Goal: Browse casually: Explore the website without a specific task or goal

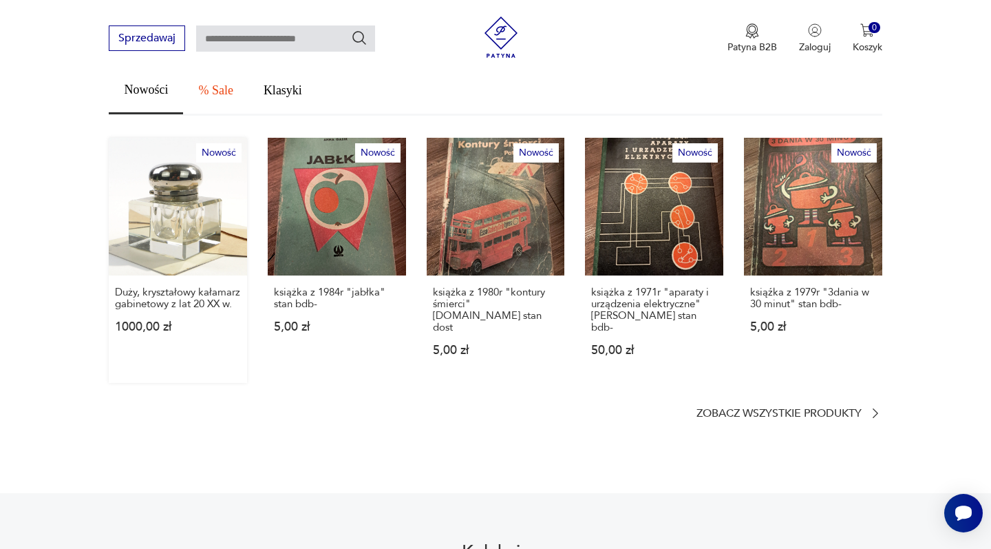
click at [196, 215] on link "Nowość Duży, kryształowy kałamarz gabinetowy z lat 20 XX w. 1000,00 zł" at bounding box center [178, 261] width 138 height 246
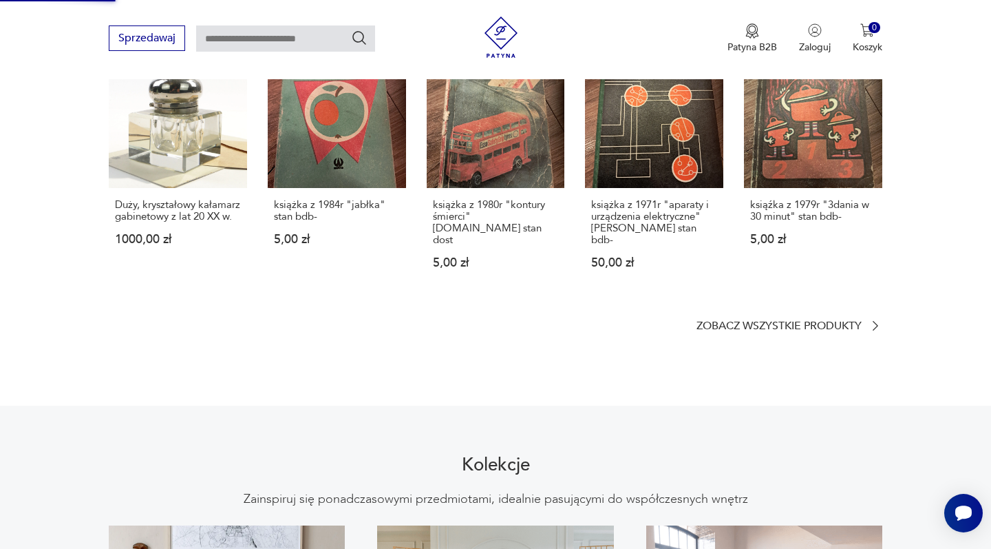
scroll to position [1036, 0]
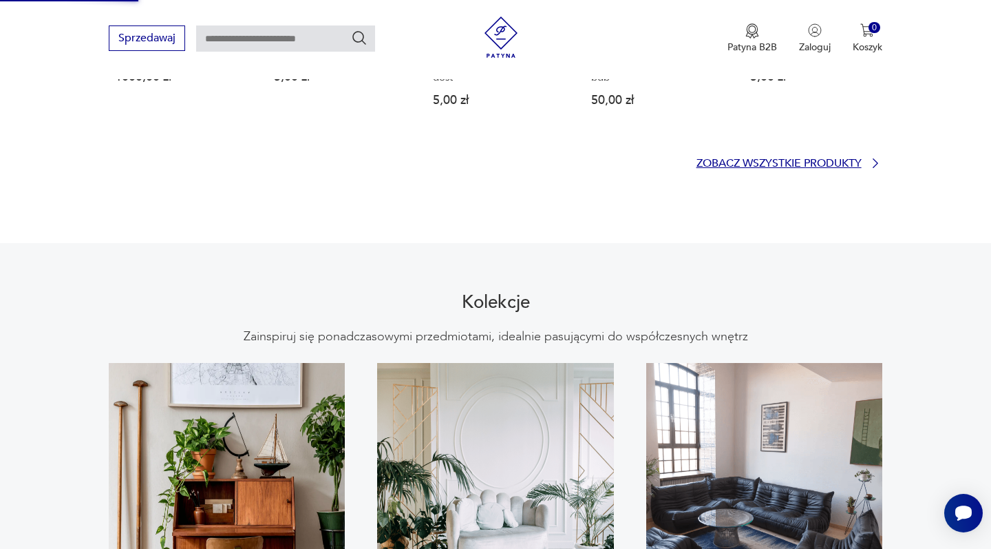
click at [730, 159] on p "Zobacz wszystkie produkty" at bounding box center [779, 163] width 165 height 9
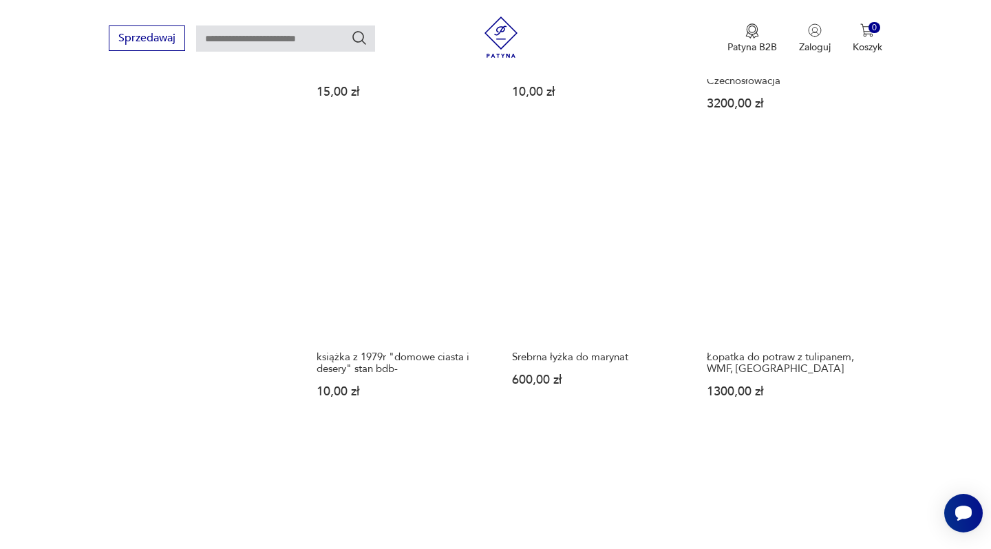
scroll to position [1340, 0]
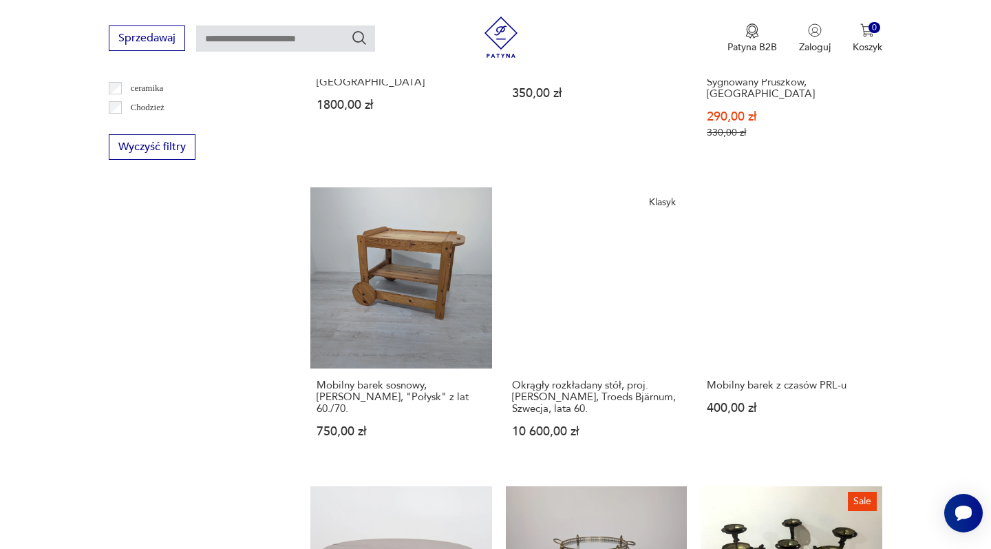
scroll to position [1061, 0]
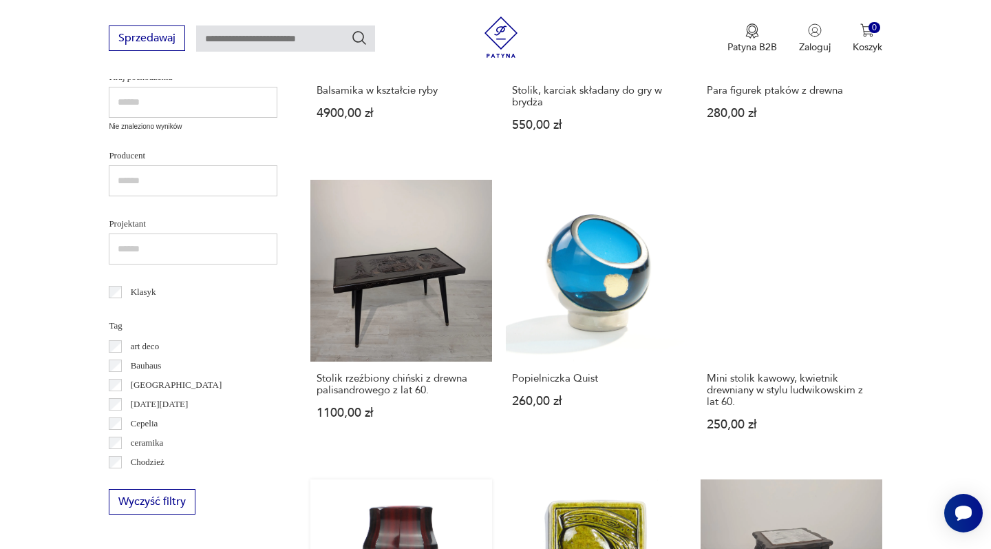
scroll to position [567, 0]
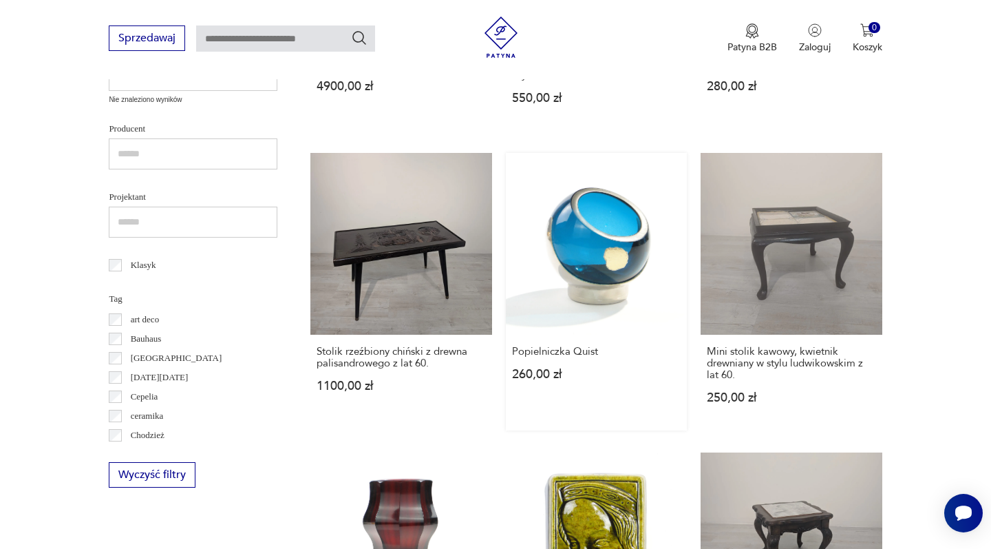
click at [506, 209] on link "Popielniczka Quist 260,00 zł" at bounding box center [596, 291] width 181 height 277
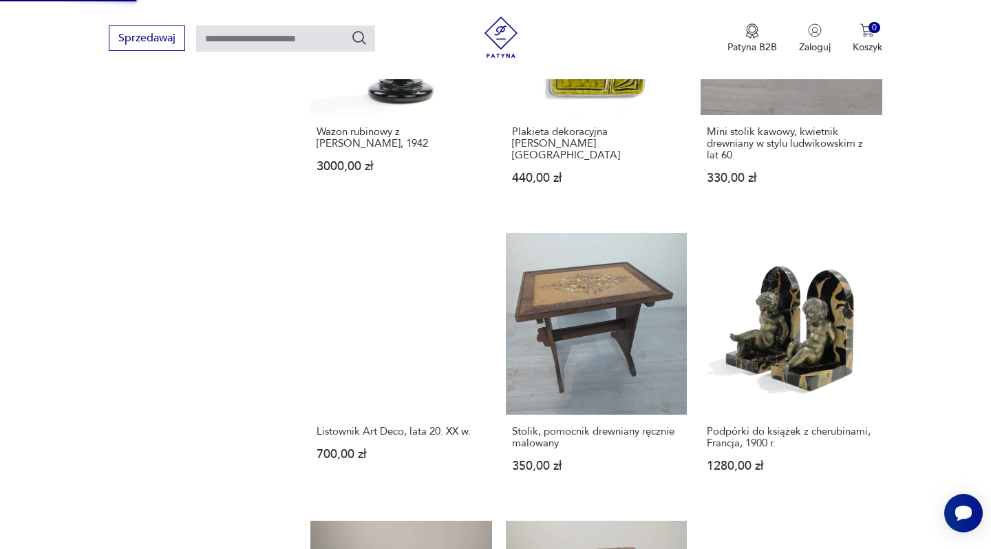
scroll to position [1261, 0]
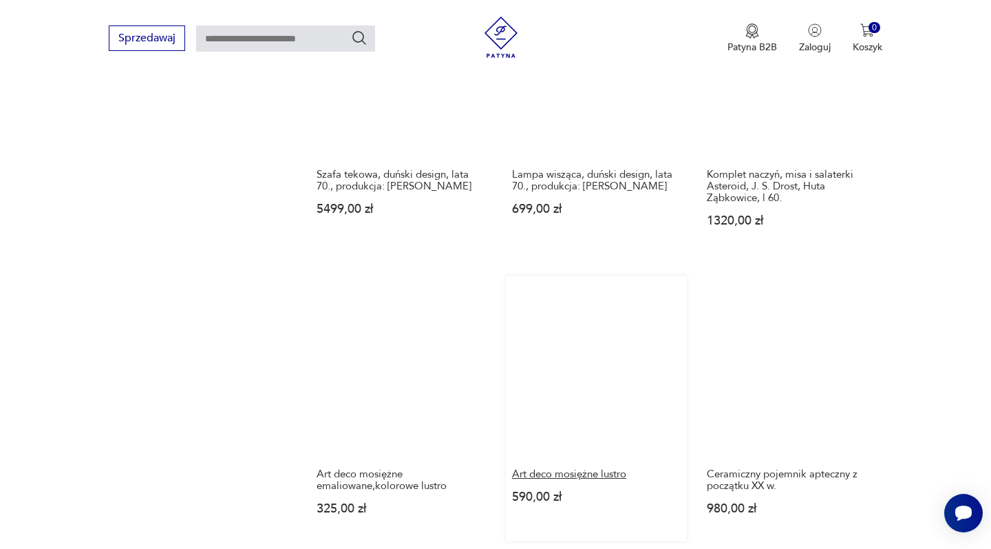
scroll to position [1206, 0]
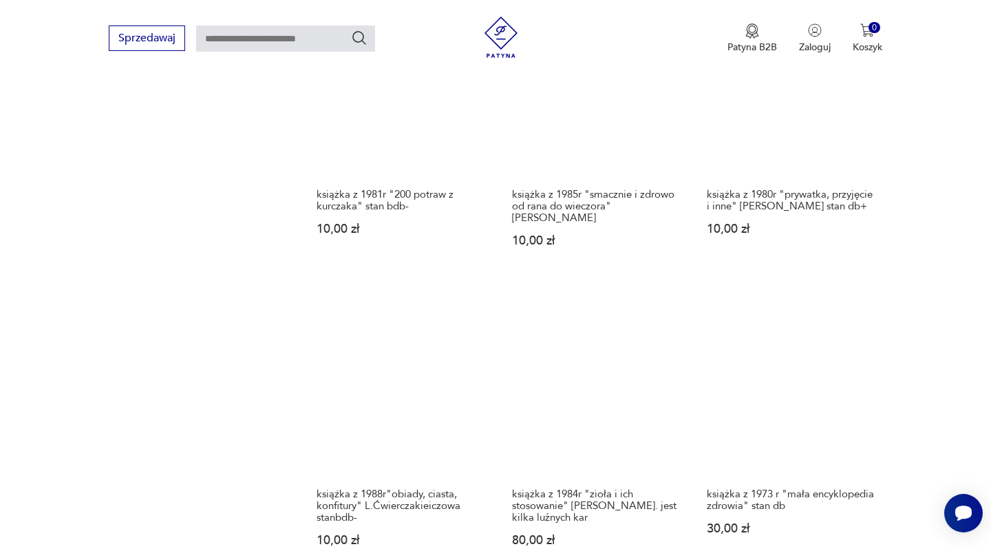
scroll to position [1111, 0]
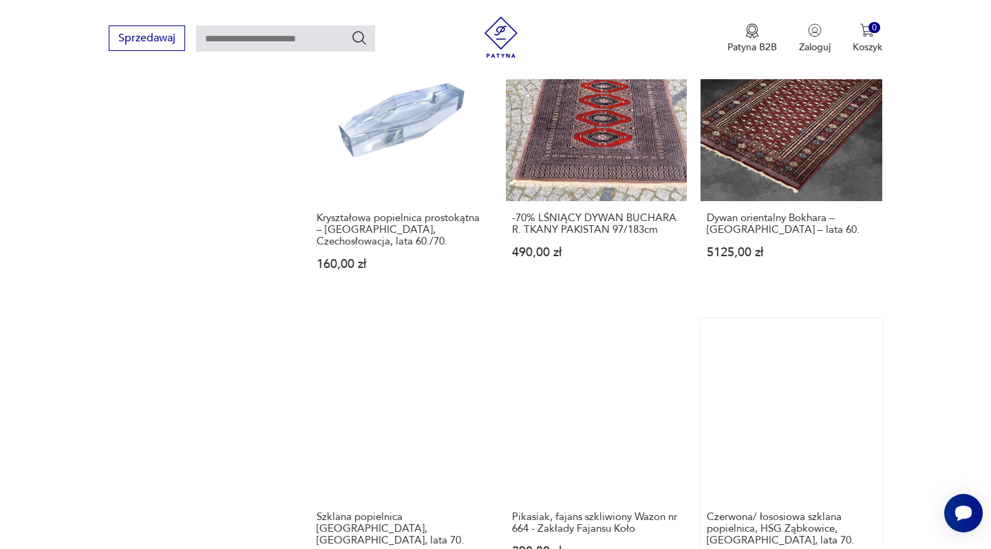
scroll to position [1374, 0]
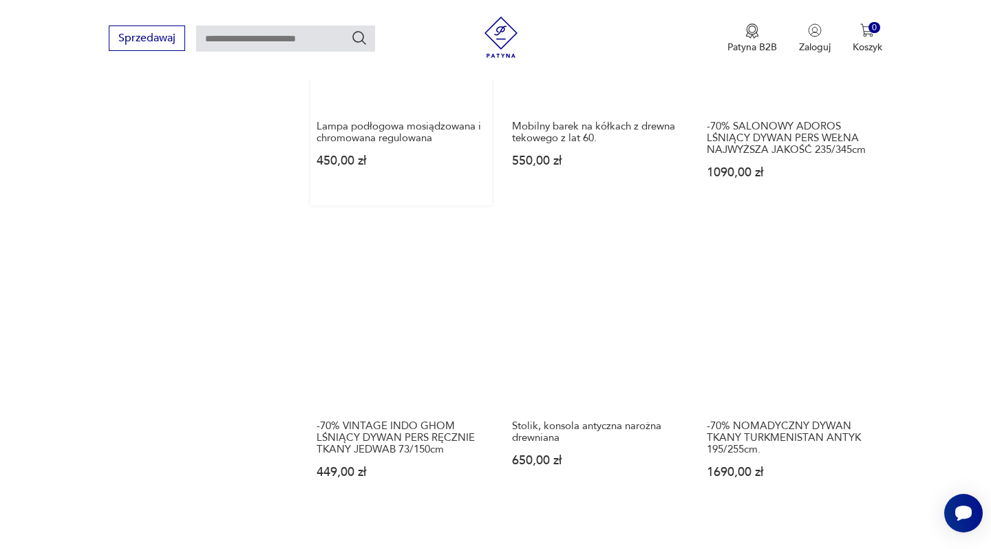
scroll to position [1133, 0]
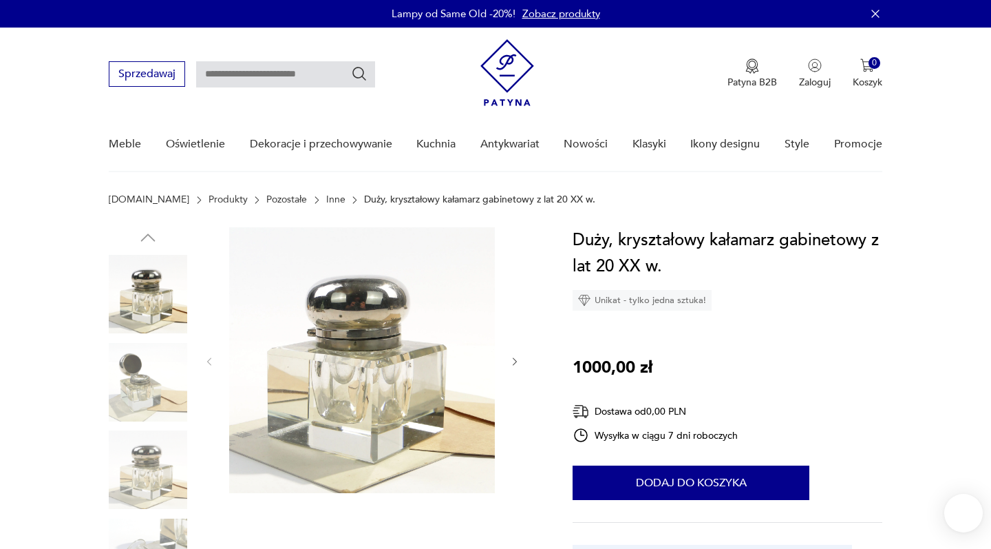
click at [512, 364] on icon "button" at bounding box center [515, 362] width 12 height 12
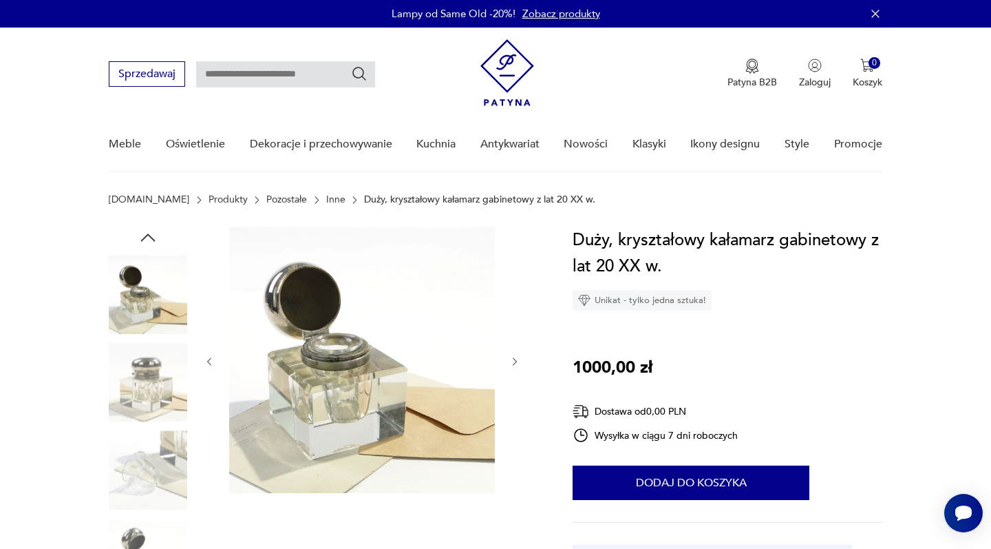
click at [512, 364] on icon "button" at bounding box center [515, 362] width 12 height 12
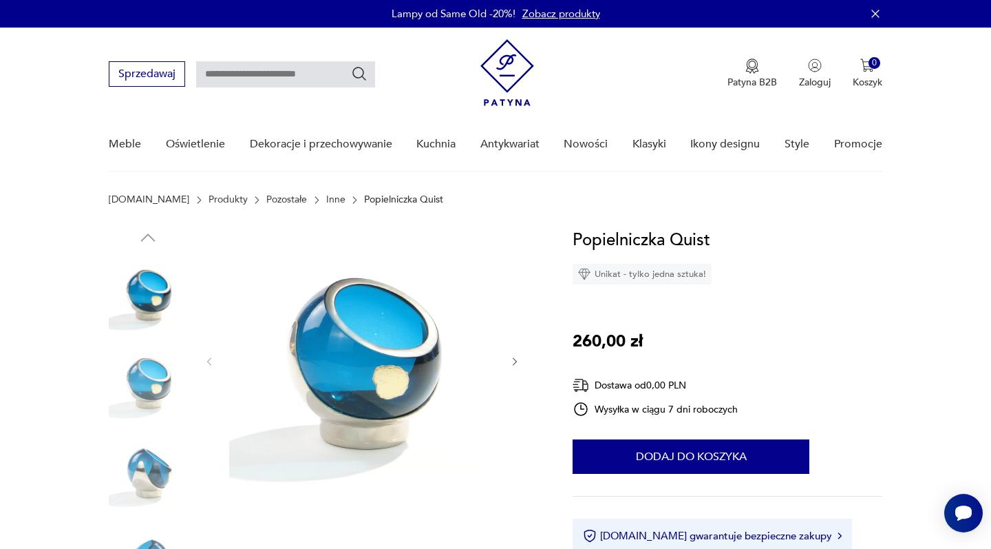
click at [512, 364] on icon "button" at bounding box center [515, 362] width 12 height 12
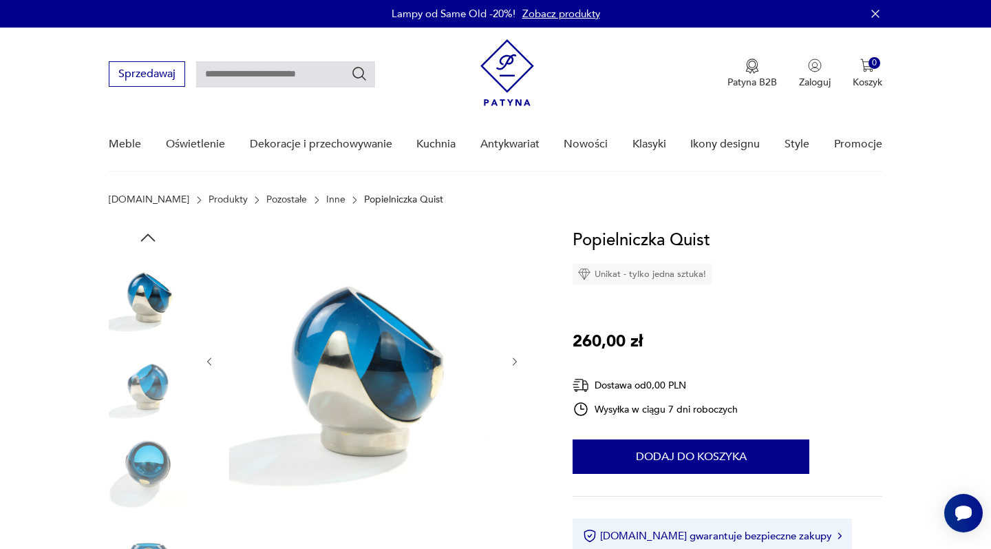
click at [512, 364] on icon "button" at bounding box center [515, 362] width 12 height 12
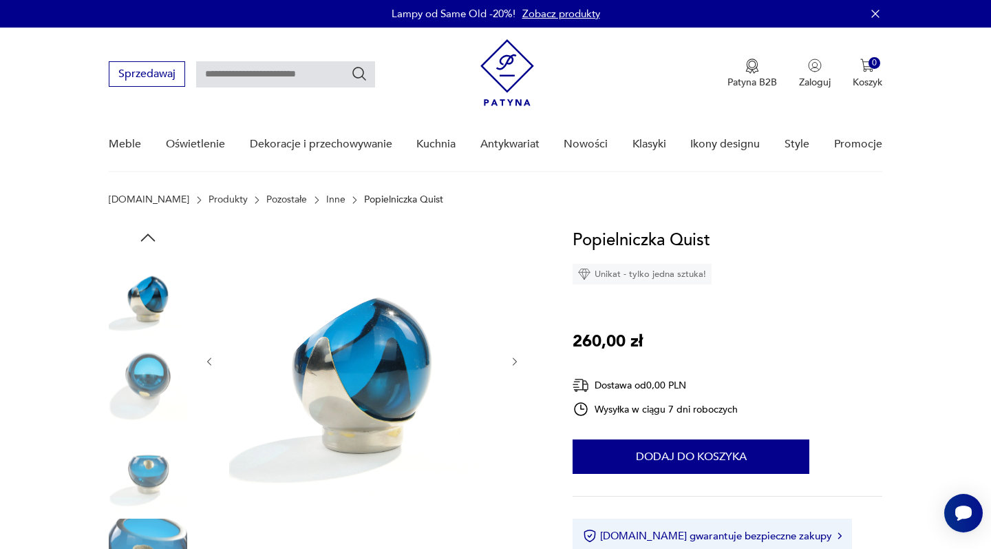
click at [512, 364] on icon "button" at bounding box center [515, 362] width 12 height 12
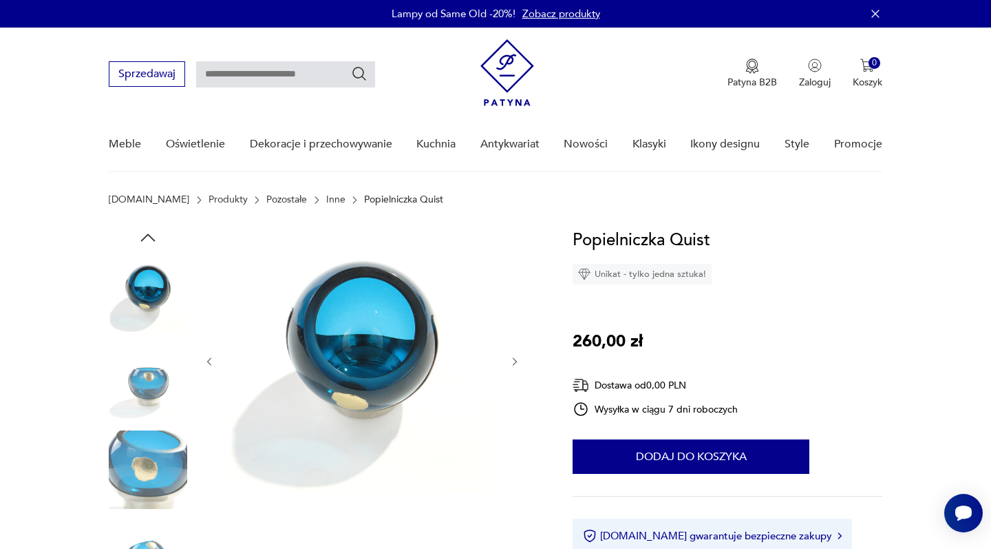
click at [512, 364] on icon "button" at bounding box center [515, 362] width 12 height 12
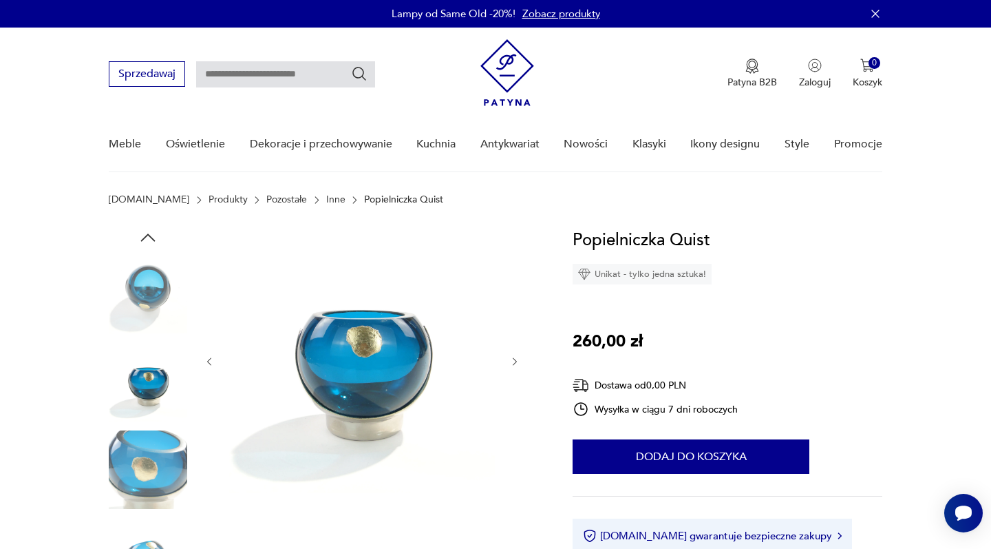
click at [512, 364] on icon "button" at bounding box center [515, 362] width 12 height 12
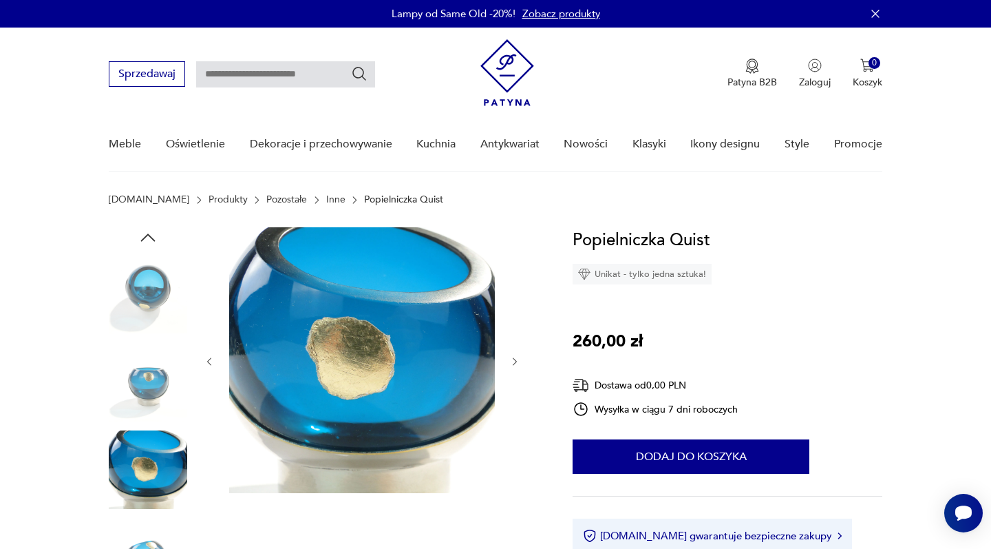
click at [512, 364] on icon "button" at bounding box center [515, 362] width 12 height 12
